Goal: Transaction & Acquisition: Purchase product/service

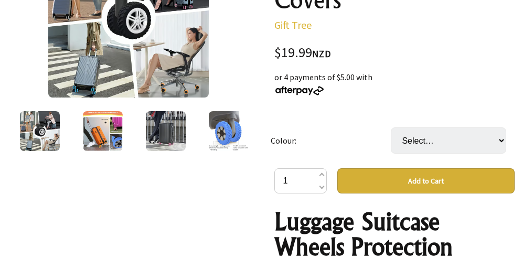
scroll to position [253, 0]
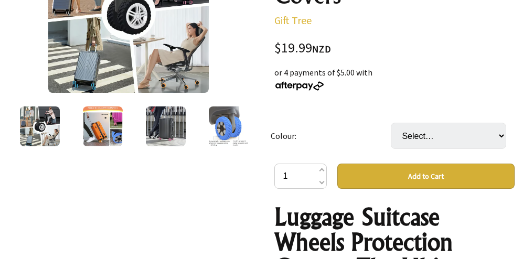
click at [430, 173] on button "Add to Cart" at bounding box center [426, 176] width 178 height 25
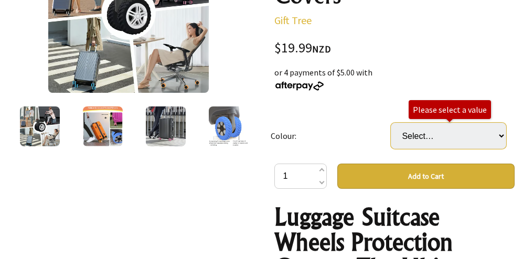
click at [475, 133] on select "Select… 🔥Black Blue Orange Purple Pink Gray Yellow" at bounding box center [447, 136] width 115 height 26
select select "🔥Black"
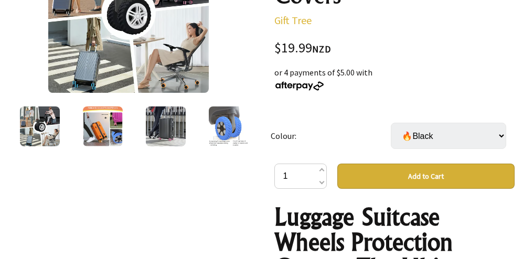
click at [462, 134] on select "Select… 🔥Black Blue Orange Purple Pink Gray Yellow" at bounding box center [447, 136] width 115 height 26
select select "Gray"
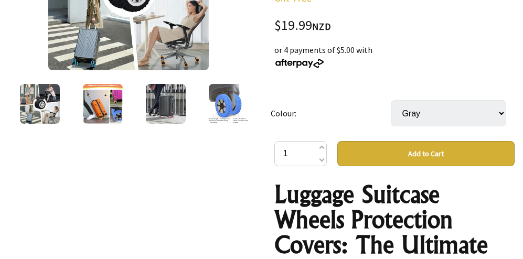
scroll to position [276, 0]
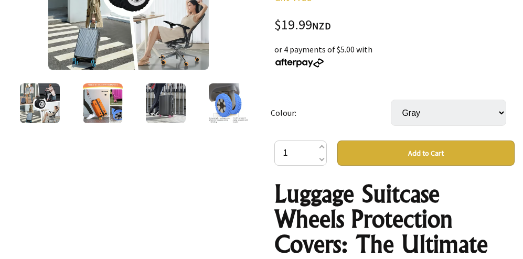
click at [456, 150] on button "Add to Cart" at bounding box center [426, 152] width 178 height 25
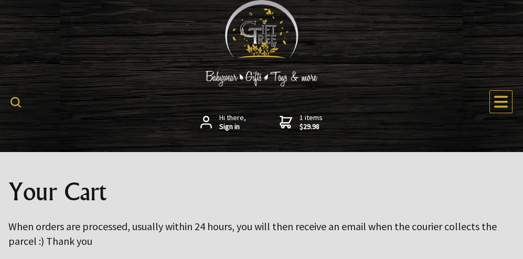
click at [15, 100] on img at bounding box center [15, 102] width 10 height 10
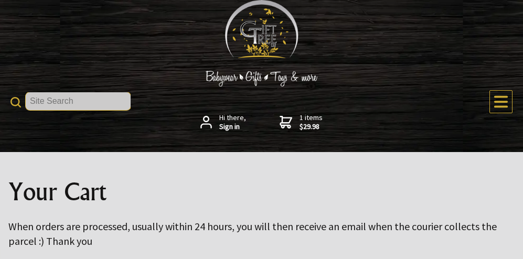
type input "rfid card protectors"
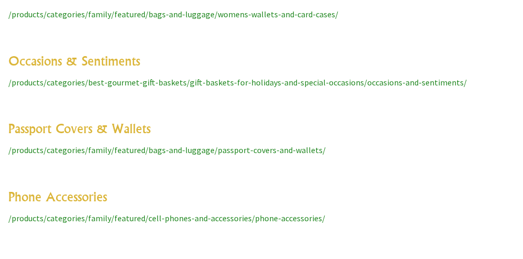
scroll to position [4091, 0]
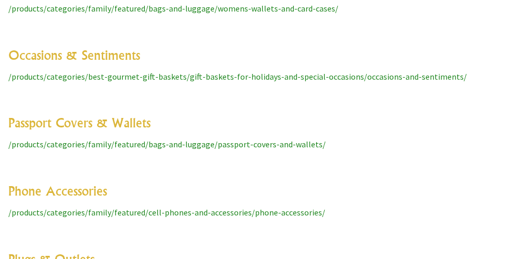
click at [76, 115] on link "Passport Covers & Wallets" at bounding box center [79, 123] width 142 height 16
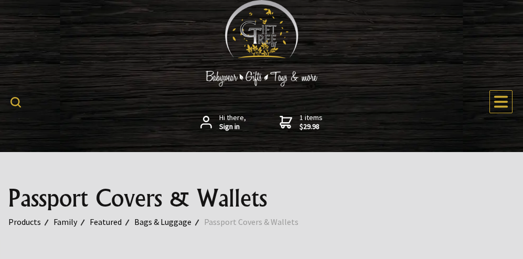
click at [308, 121] on span "1 items $29.98" at bounding box center [310, 122] width 23 height 19
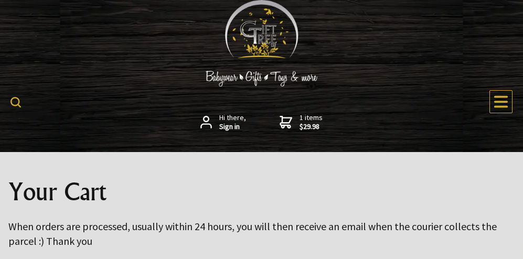
click at [286, 121] on icon at bounding box center [285, 122] width 13 height 13
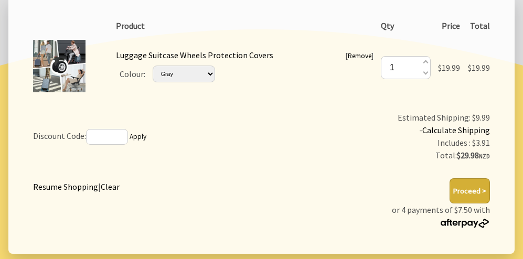
click at [356, 52] on link "Remove" at bounding box center [359, 55] width 24 height 9
